Goal: Information Seeking & Learning: Learn about a topic

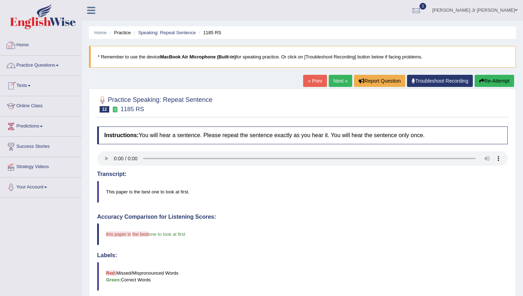
click at [30, 47] on link "Home" at bounding box center [40, 44] width 81 height 18
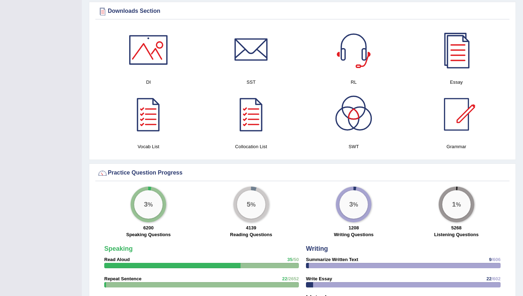
scroll to position [359, 0]
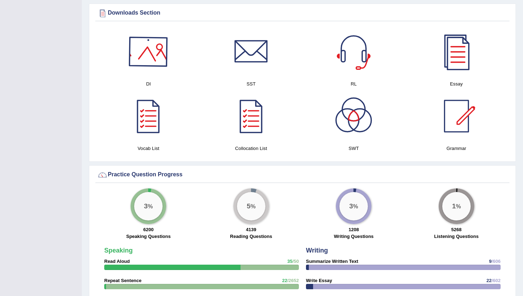
click at [156, 65] on div at bounding box center [148, 52] width 50 height 50
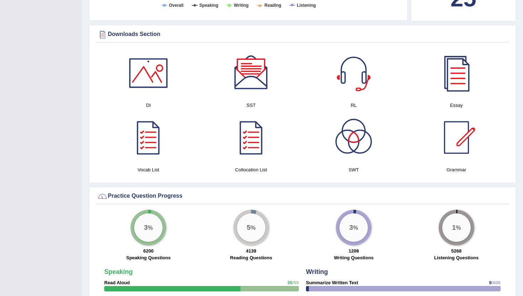
scroll to position [336, 0]
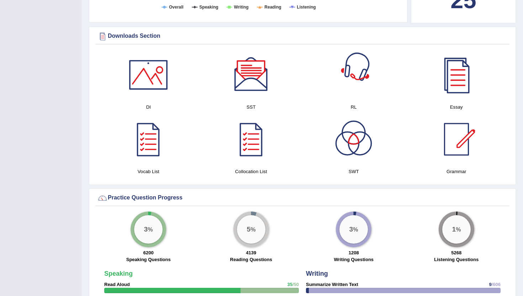
click at [352, 69] on div at bounding box center [354, 75] width 50 height 50
click at [263, 86] on div at bounding box center [251, 75] width 50 height 50
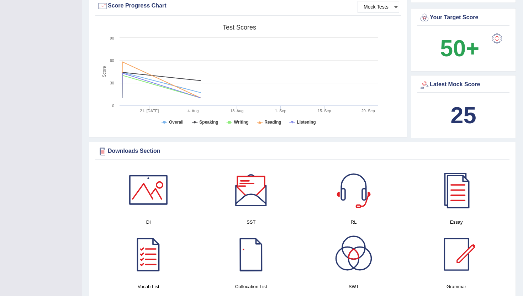
scroll to position [0, 0]
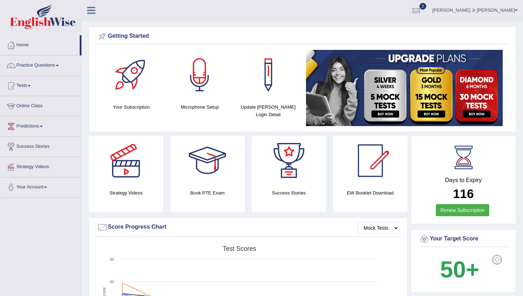
click at [57, 66] on link "Practice Questions" at bounding box center [40, 64] width 81 height 18
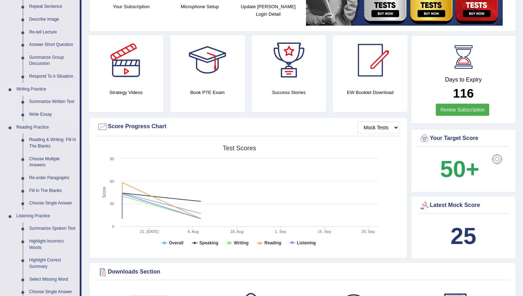
scroll to position [107, 0]
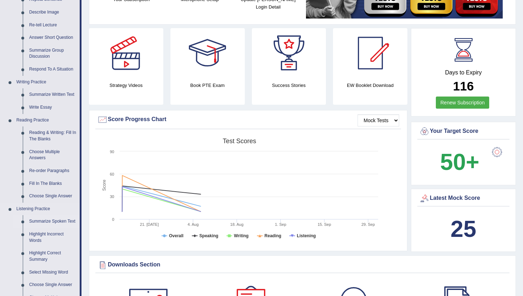
click at [51, 219] on link "Summarize Spoken Text" at bounding box center [53, 221] width 54 height 13
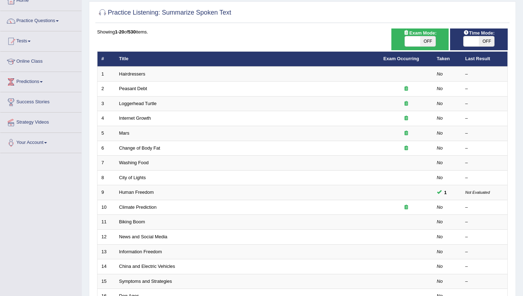
scroll to position [43, 0]
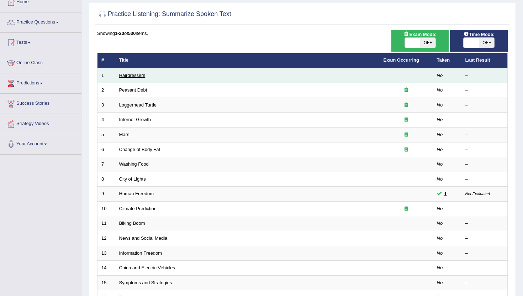
click at [136, 77] on link "Hairdressers" at bounding box center [132, 75] width 26 height 5
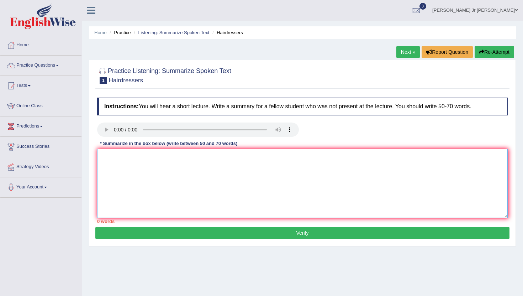
click at [123, 158] on textarea at bounding box center [302, 183] width 410 height 69
click at [48, 64] on link "Practice Questions" at bounding box center [40, 64] width 81 height 18
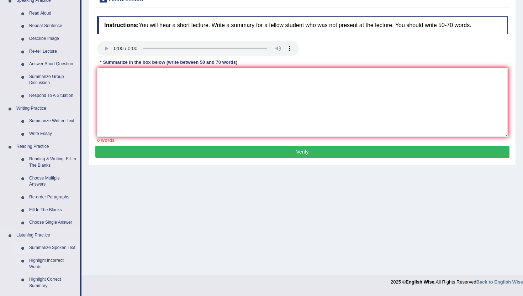
click at [38, 247] on link "Summarize Spoken Text" at bounding box center [53, 247] width 54 height 13
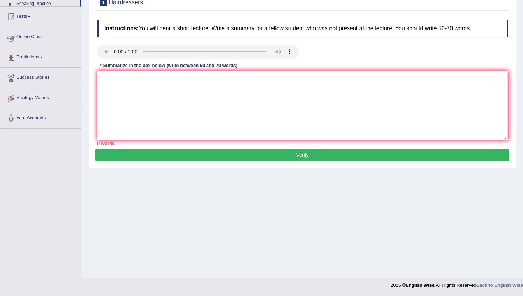
scroll to position [78, 0]
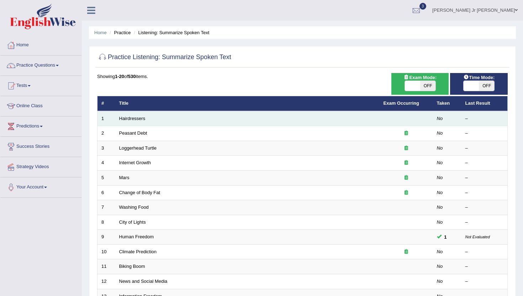
click at [137, 122] on td "Hairdressers" at bounding box center [247, 118] width 264 height 15
click at [137, 119] on link "Hairdressers" at bounding box center [132, 118] width 26 height 5
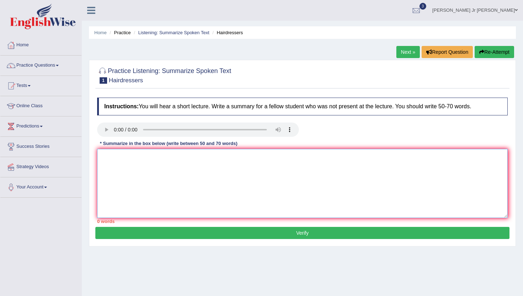
click at [120, 171] on textarea at bounding box center [302, 183] width 410 height 69
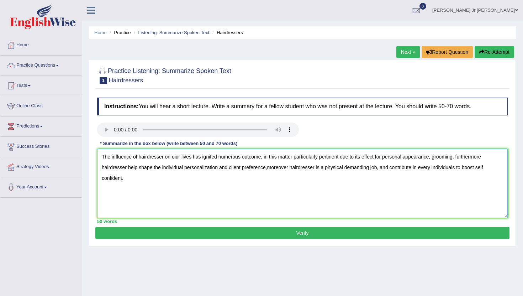
type textarea "The influence of hairdresser on oiur lives has ignited numerous outcome, in thi…"
click at [309, 234] on button "Verify" at bounding box center [302, 233] width 414 height 12
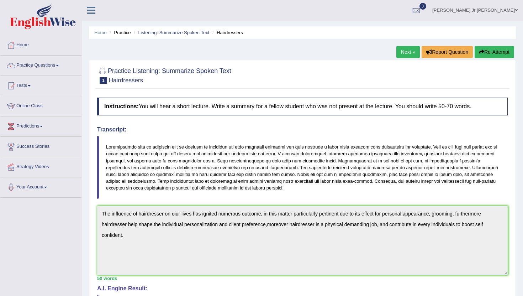
click at [404, 51] on link "Next »" at bounding box center [407, 52] width 23 height 12
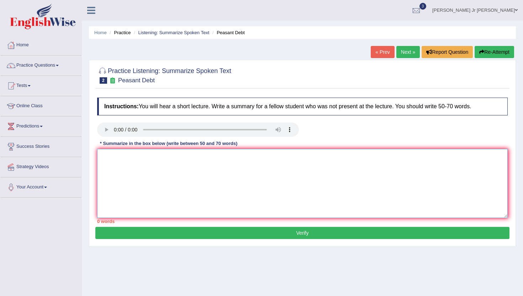
click at [121, 155] on textarea at bounding box center [302, 183] width 410 height 69
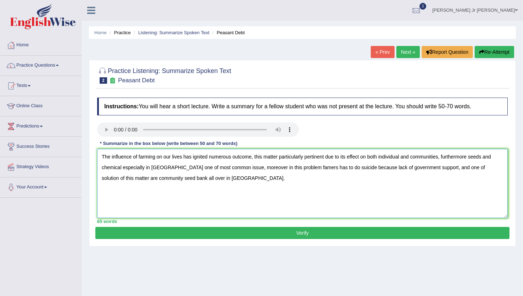
type textarea "The influence of farming on our lives has ignited numerous outcome, this matter…"
click at [161, 235] on button "Verify" at bounding box center [302, 233] width 414 height 12
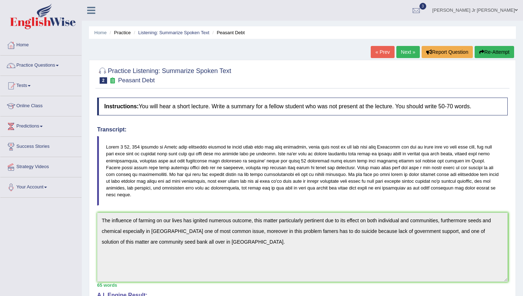
click at [404, 52] on link "Next »" at bounding box center [407, 52] width 23 height 12
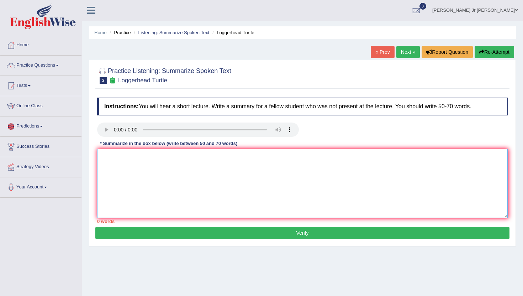
click at [131, 158] on textarea at bounding box center [302, 183] width 410 height 69
type textarea "O"
type textarea "n"
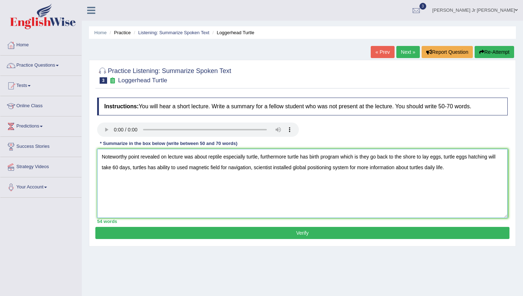
type textarea "Noteworthy point revealed on lecture was about reptile especially turtle, furth…"
click at [281, 235] on button "Verify" at bounding box center [302, 233] width 414 height 12
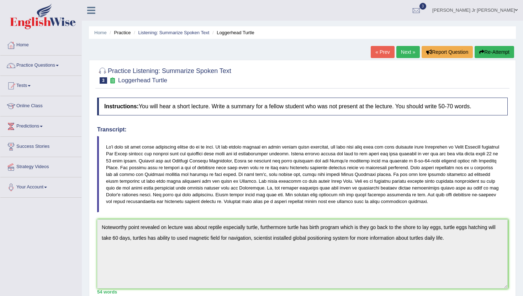
click at [409, 52] on link "Next »" at bounding box center [407, 52] width 23 height 12
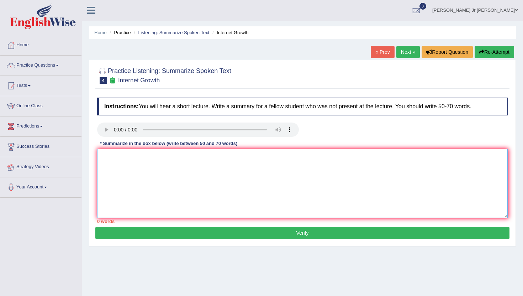
click at [127, 162] on textarea at bounding box center [302, 183] width 410 height 69
click at [102, 155] on textarea "Noteworthy revealed" at bounding box center [302, 183] width 410 height 69
click at [160, 153] on textarea "Noteworthy revealed" at bounding box center [302, 183] width 410 height 69
type textarea "N"
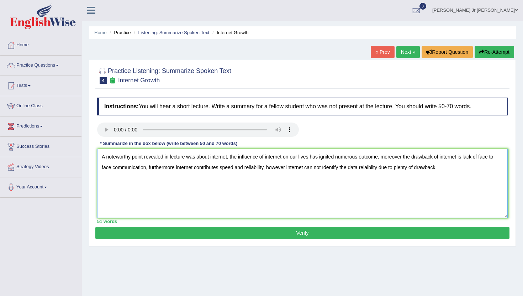
type textarea "A noteworthy point revealed in lecture was about internet, the influence of int…"
click at [327, 231] on button "Verify" at bounding box center [302, 233] width 414 height 12
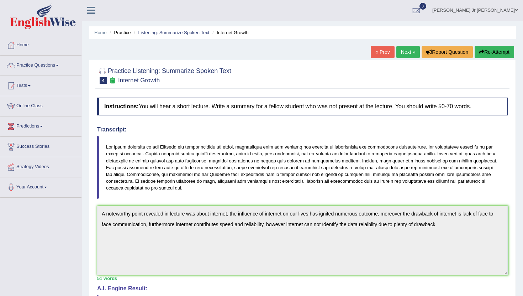
click at [482, 53] on icon "button" at bounding box center [481, 51] width 5 height 5
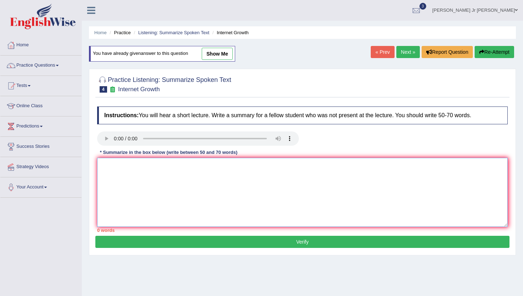
click at [319, 178] on textarea at bounding box center [302, 192] width 410 height 69
click at [223, 58] on link "show me" at bounding box center [217, 54] width 31 height 12
type textarea "A noteworthy point revealed in lecture was about internet, the influence of int…"
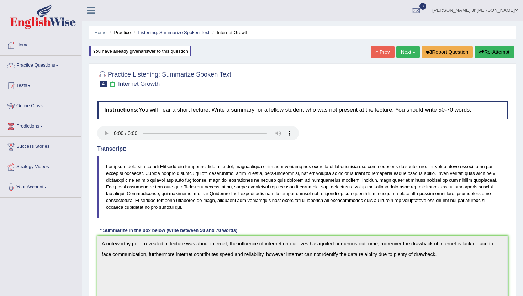
scroll to position [27, 0]
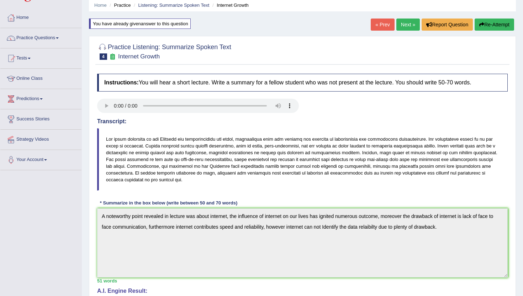
click at [493, 23] on button "Re-Attempt" at bounding box center [494, 24] width 39 height 12
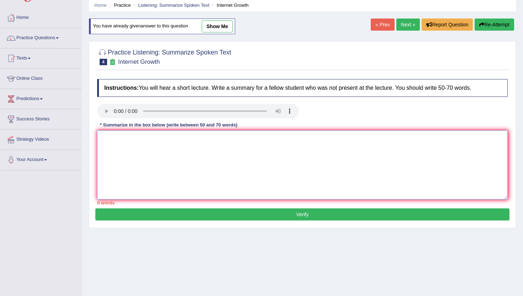
click at [256, 163] on textarea at bounding box center [302, 164] width 410 height 69
paste textarea "A noteworthy point revealed in lecture was about internet, the influence of int…"
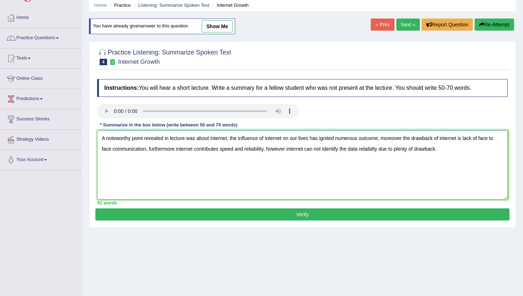
click at [372, 148] on textarea "A noteworthy point revealed in lecture was about internet, the influence of int…" at bounding box center [302, 164] width 410 height 69
type textarea "A noteworthy point revealed in lecture was about internet, the influence of int…"
click at [365, 215] on button "Verify" at bounding box center [302, 214] width 414 height 12
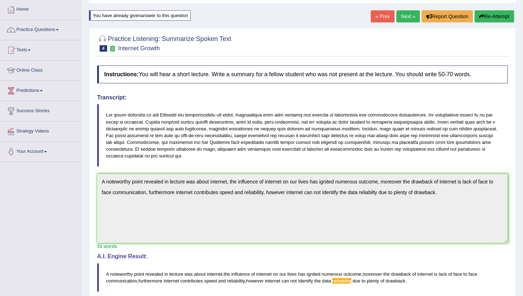
scroll to position [29, 0]
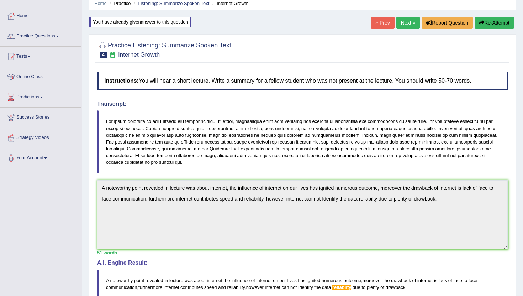
click at [489, 21] on button "Re-Attempt" at bounding box center [494, 23] width 39 height 12
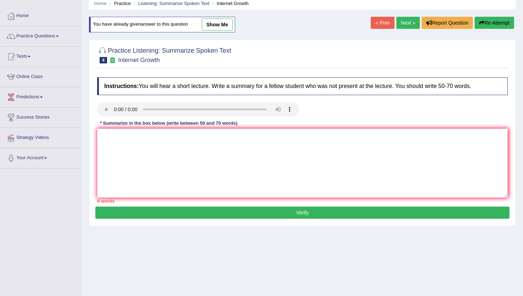
click at [225, 25] on link "show me" at bounding box center [217, 24] width 31 height 12
type textarea "A noteworthy point revealed in lecture was about internet, the influence of int…"
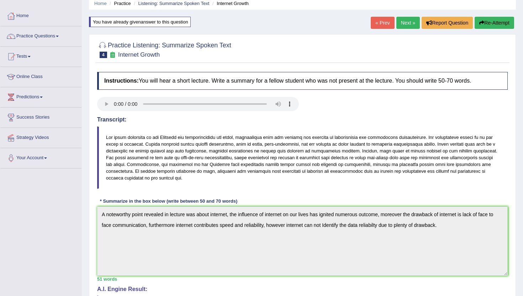
click at [487, 17] on button "Re-Attempt" at bounding box center [494, 23] width 39 height 12
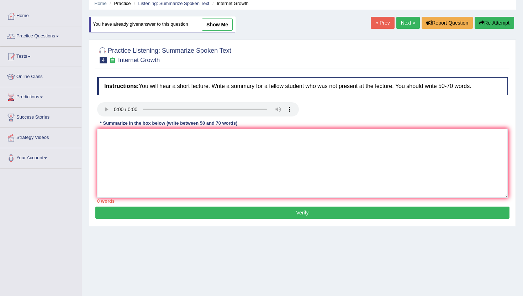
click at [223, 29] on link "show me" at bounding box center [217, 24] width 31 height 12
type textarea "A noteworthy point revealed in lecture was about internet, the influence of int…"
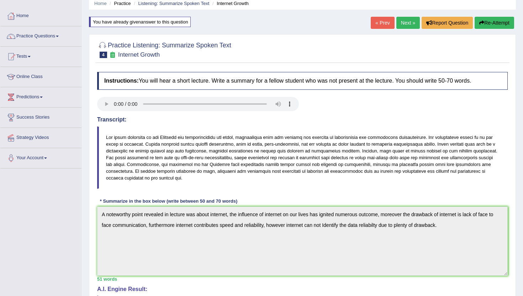
drag, startPoint x: 425, startPoint y: 172, endPoint x: 210, endPoint y: 184, distance: 215.9
click at [254, 184] on blockquote at bounding box center [302, 157] width 410 height 63
drag, startPoint x: 120, startPoint y: 177, endPoint x: 106, endPoint y: 176, distance: 13.9
click at [106, 176] on blockquote at bounding box center [302, 157] width 410 height 63
drag, startPoint x: 106, startPoint y: 176, endPoint x: 112, endPoint y: 148, distance: 28.3
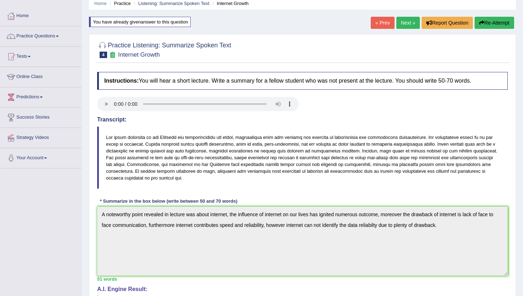
click at [112, 148] on blockquote at bounding box center [302, 157] width 410 height 63
drag, startPoint x: 108, startPoint y: 140, endPoint x: 189, endPoint y: 202, distance: 101.5
click at [187, 200] on div "Instructions: You will hear a short lecture. Write a summary for a fellow stude…" at bounding box center [302, 230] width 414 height 324
click at [500, 22] on button "Re-Attempt" at bounding box center [494, 23] width 39 height 12
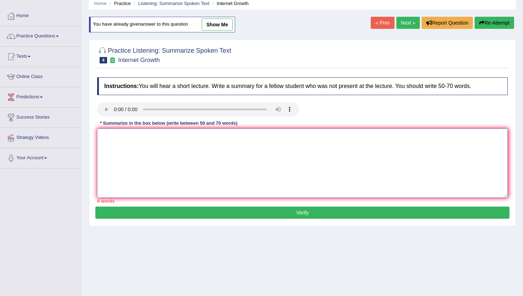
click at [309, 179] on textarea at bounding box center [302, 162] width 410 height 69
paste textarea "A noteworthy point revealed in lecture was about internet, the influence of int…"
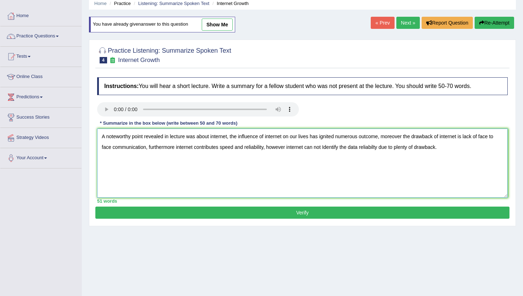
click at [377, 147] on textarea "A noteworthy point revealed in lecture was about internet, the influence of int…" at bounding box center [302, 162] width 410 height 69
type textarea "A noteworthy point revealed in lecture was about internet, the influence of int…"
click at [375, 209] on button "Verify" at bounding box center [302, 212] width 414 height 12
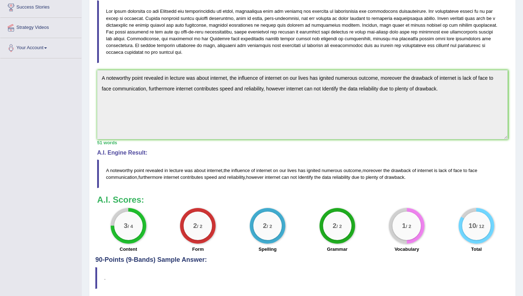
scroll to position [138, 0]
